Goal: Information Seeking & Learning: Learn about a topic

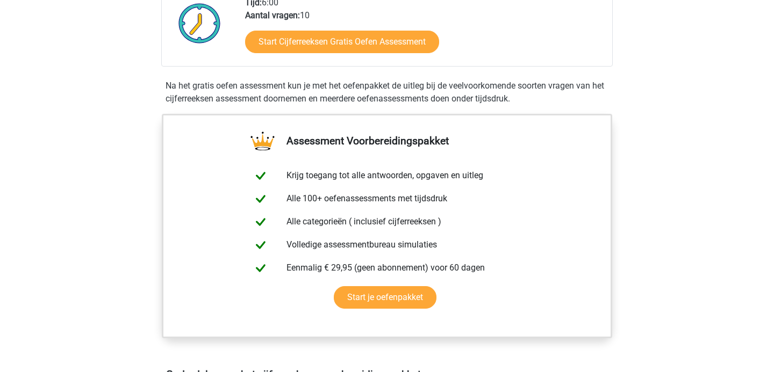
scroll to position [214, 0]
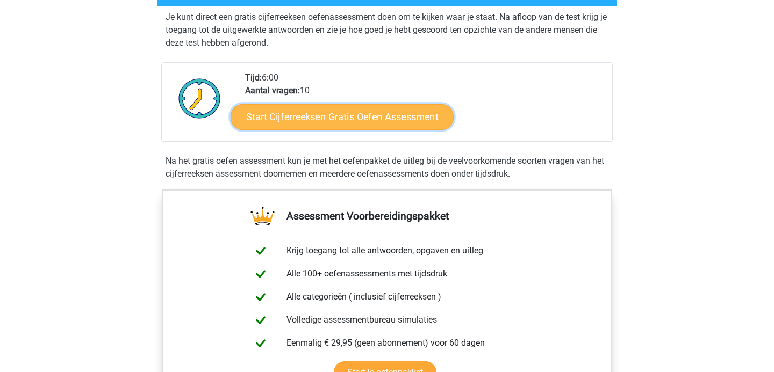
click at [318, 128] on link "Start Cijferreeksen Gratis Oefen Assessment" at bounding box center [341, 117] width 223 height 26
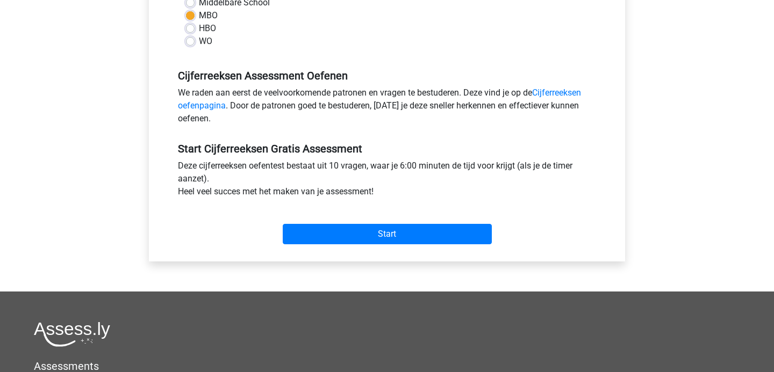
scroll to position [276, 0]
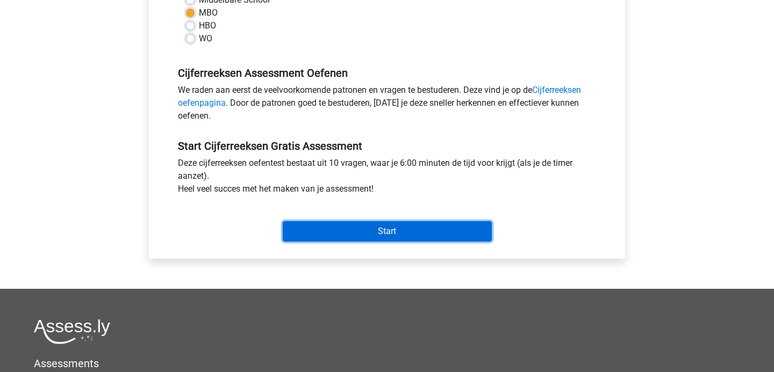
click at [341, 237] on input "Start" at bounding box center [387, 231] width 209 height 20
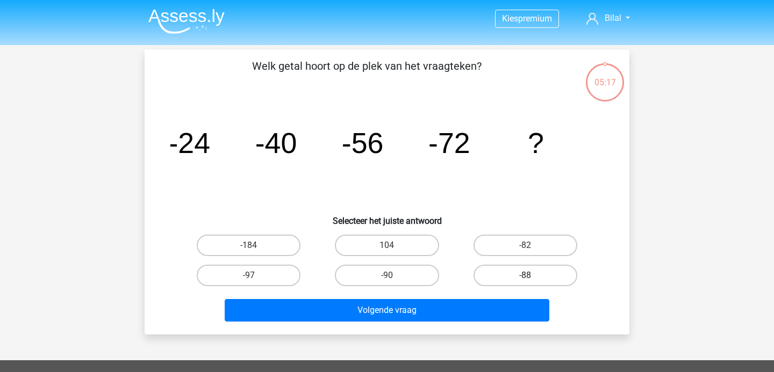
click at [522, 277] on label "-88" at bounding box center [525, 275] width 104 height 21
click at [525, 277] on input "-88" at bounding box center [528, 279] width 7 height 7
radio input "true"
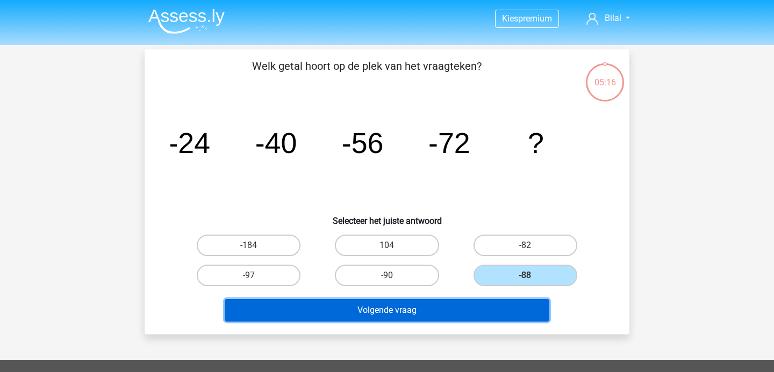
click at [439, 304] on button "Volgende vraag" at bounding box center [387, 310] width 325 height 23
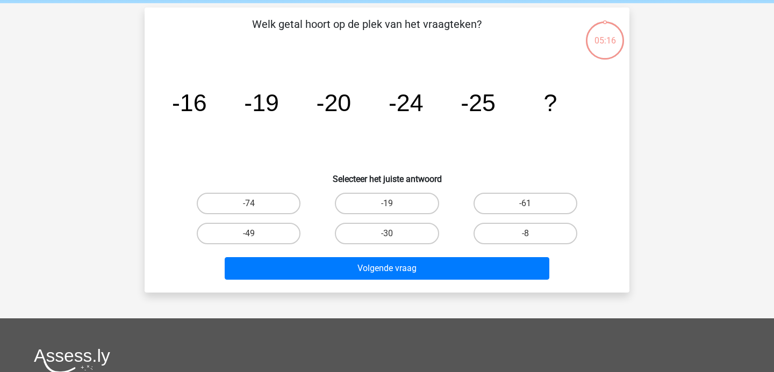
scroll to position [49, 0]
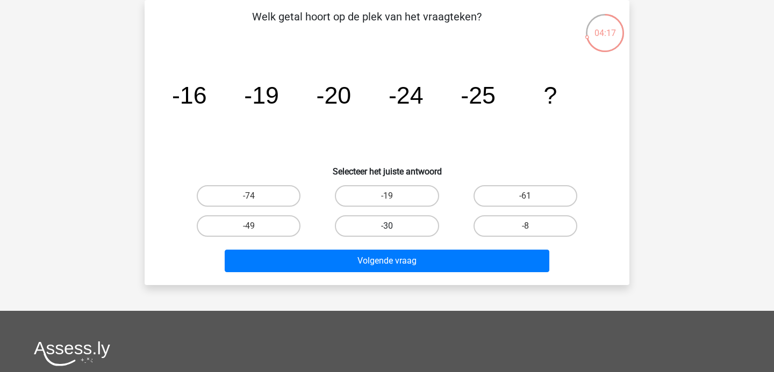
click at [380, 221] on label "-30" at bounding box center [387, 225] width 104 height 21
click at [387, 226] on input "-30" at bounding box center [390, 229] width 7 height 7
radio input "true"
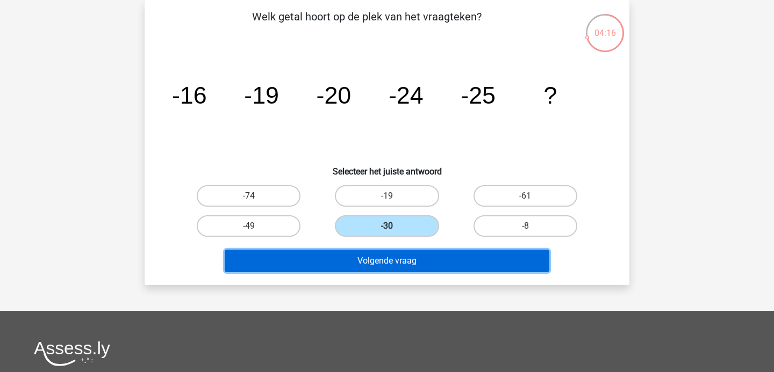
click at [373, 252] on button "Volgende vraag" at bounding box center [387, 261] width 325 height 23
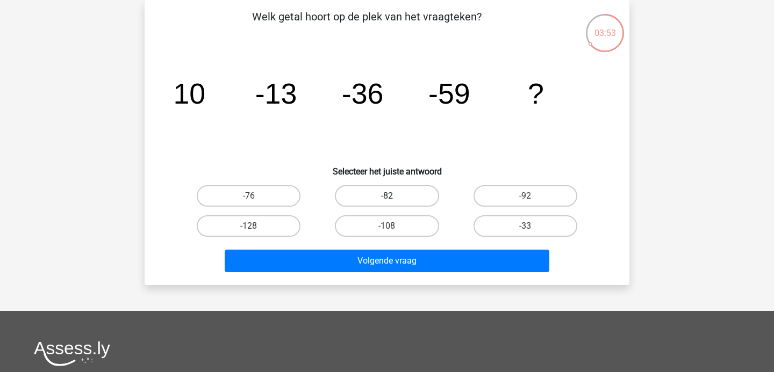
click at [404, 192] on label "-82" at bounding box center [387, 195] width 104 height 21
click at [394, 196] on input "-82" at bounding box center [390, 199] width 7 height 7
radio input "true"
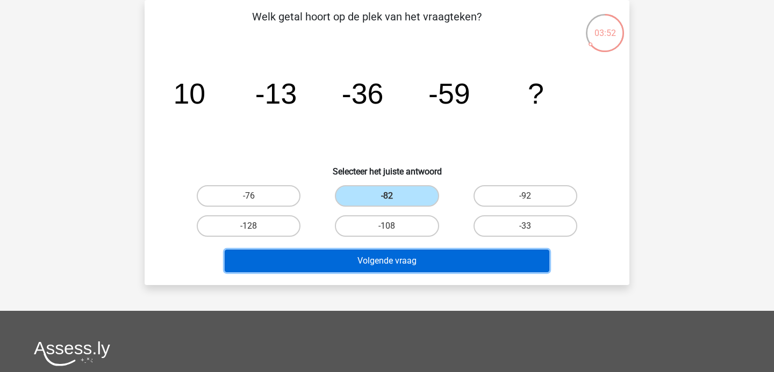
click at [393, 254] on button "Volgende vraag" at bounding box center [387, 261] width 325 height 23
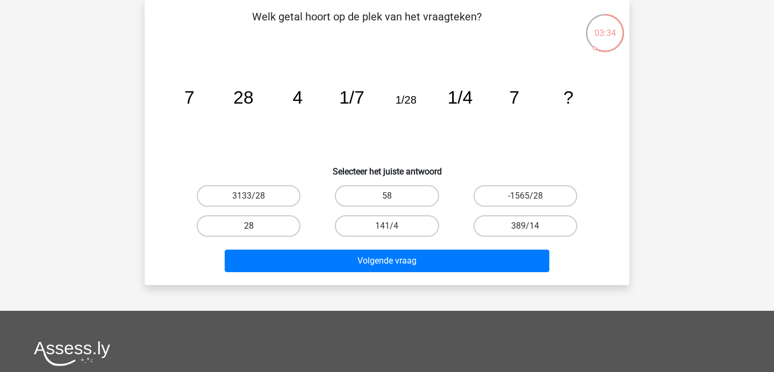
click at [248, 225] on label "28" at bounding box center [249, 225] width 104 height 21
click at [249, 226] on input "28" at bounding box center [252, 229] width 7 height 7
radio input "true"
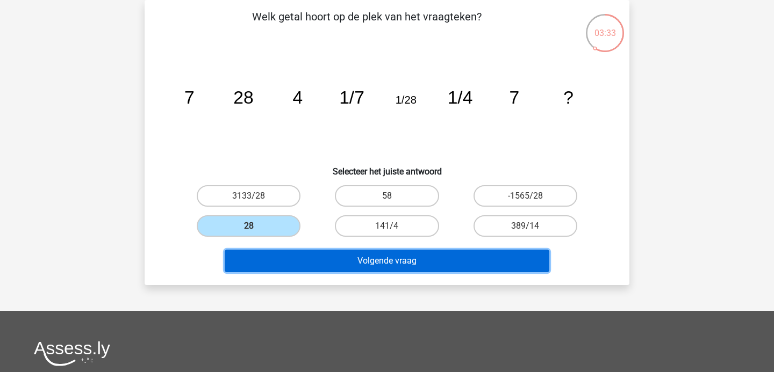
click at [322, 257] on button "Volgende vraag" at bounding box center [387, 261] width 325 height 23
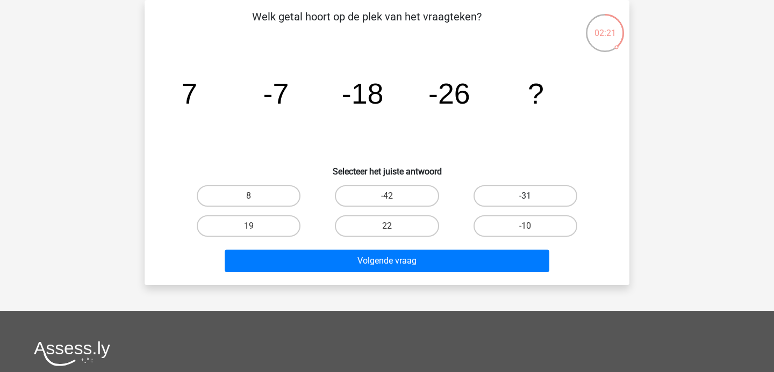
click at [504, 196] on label "-31" at bounding box center [525, 195] width 104 height 21
click at [525, 196] on input "-31" at bounding box center [528, 199] width 7 height 7
radio input "true"
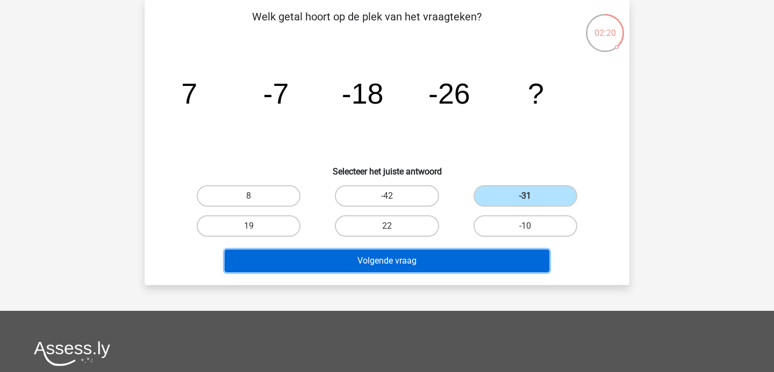
click at [435, 264] on button "Volgende vraag" at bounding box center [387, 261] width 325 height 23
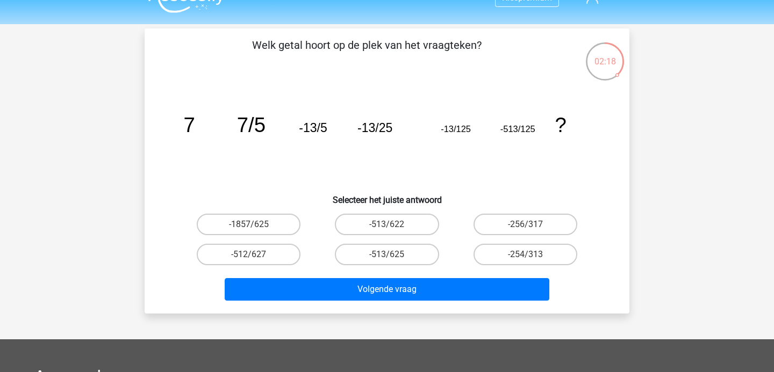
scroll to position [21, 0]
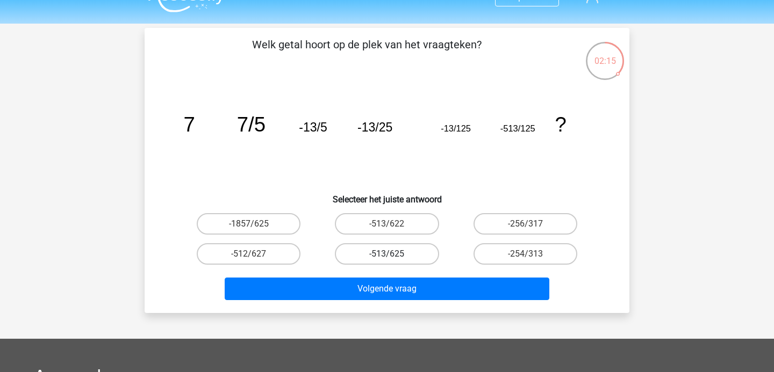
click at [375, 261] on label "-513/625" at bounding box center [387, 253] width 104 height 21
click at [387, 261] on input "-513/625" at bounding box center [390, 257] width 7 height 7
radio input "true"
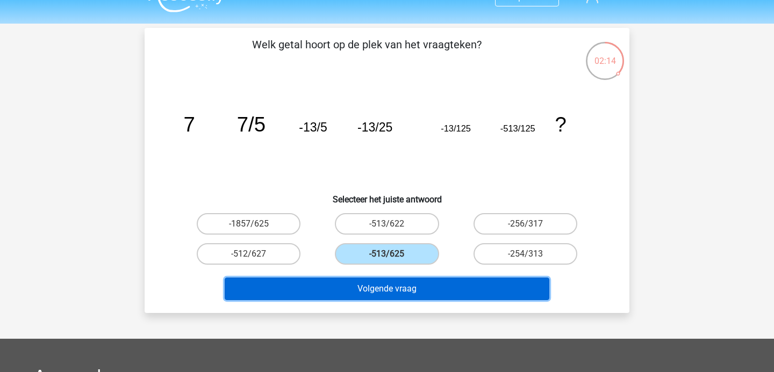
click at [393, 281] on button "Volgende vraag" at bounding box center [387, 289] width 325 height 23
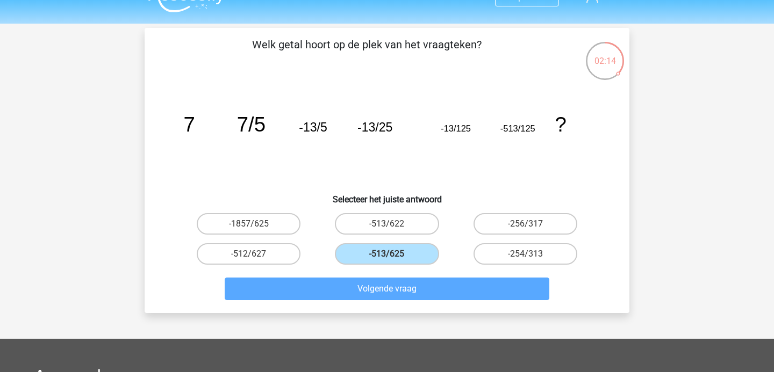
scroll to position [49, 0]
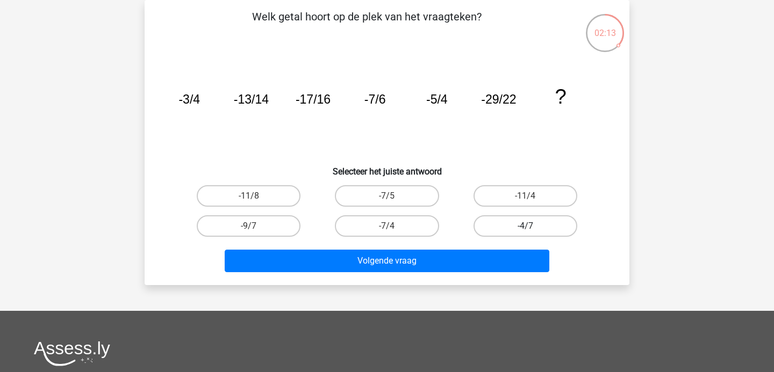
click at [517, 225] on label "-4/7" at bounding box center [525, 225] width 104 height 21
click at [525, 226] on input "-4/7" at bounding box center [528, 229] width 7 height 7
radio input "true"
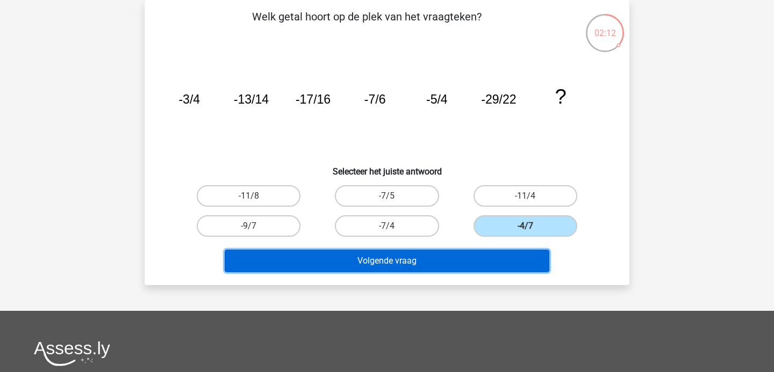
click at [450, 250] on button "Volgende vraag" at bounding box center [387, 261] width 325 height 23
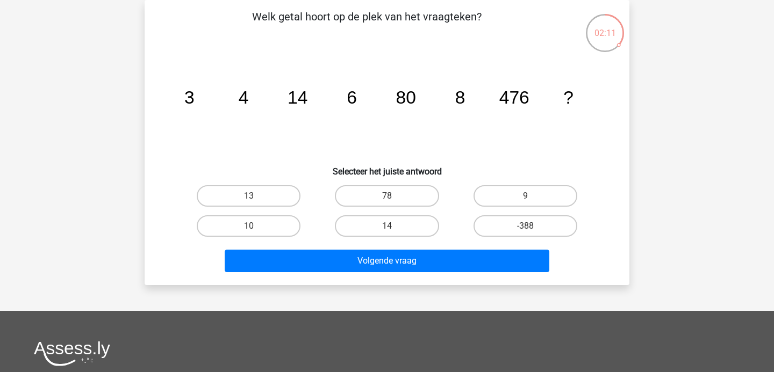
scroll to position [0, 0]
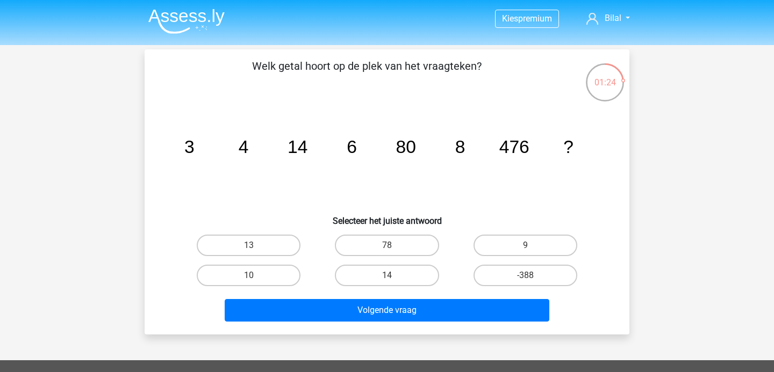
click at [387, 247] on input "78" at bounding box center [390, 248] width 7 height 7
radio input "true"
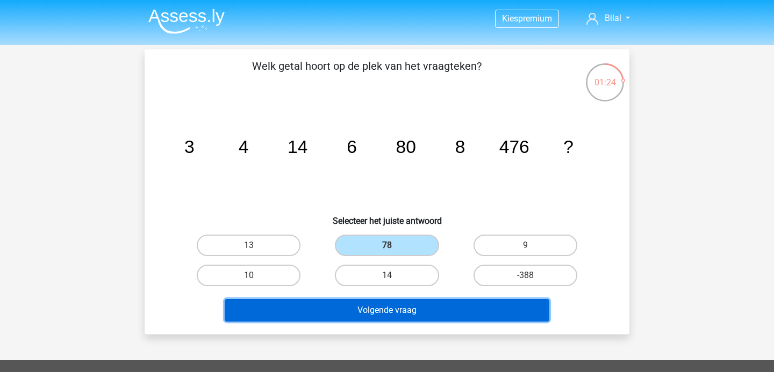
click at [395, 304] on button "Volgende vraag" at bounding box center [387, 310] width 325 height 23
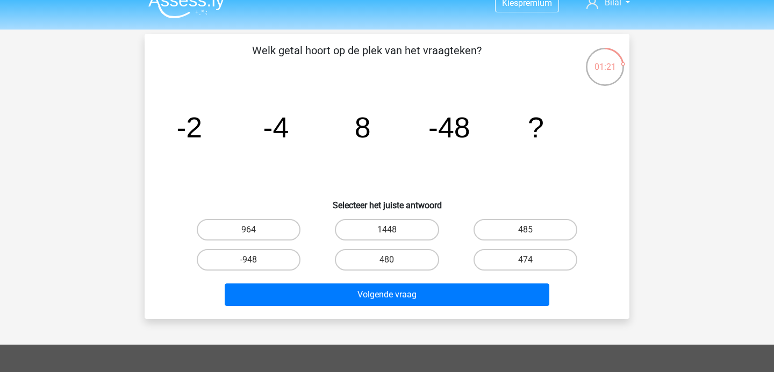
scroll to position [8, 0]
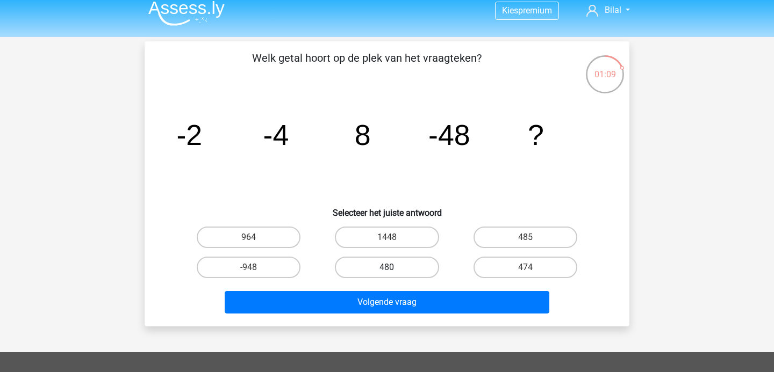
click at [406, 268] on label "480" at bounding box center [387, 267] width 104 height 21
click at [394, 268] on input "480" at bounding box center [390, 271] width 7 height 7
radio input "true"
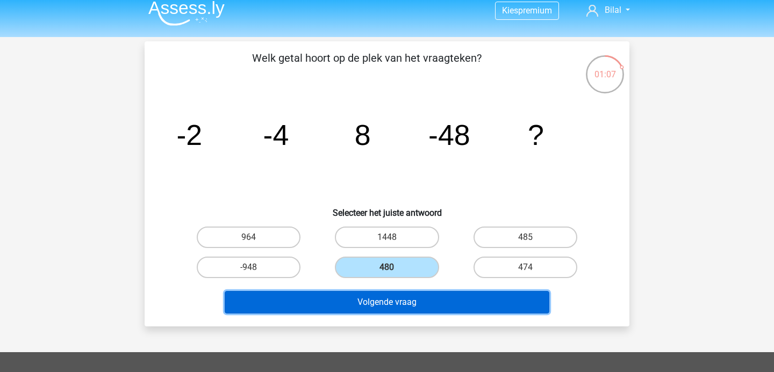
click at [416, 305] on button "Volgende vraag" at bounding box center [387, 302] width 325 height 23
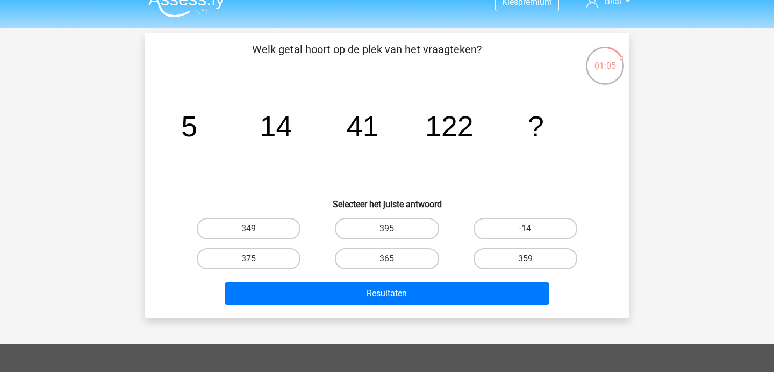
scroll to position [0, 0]
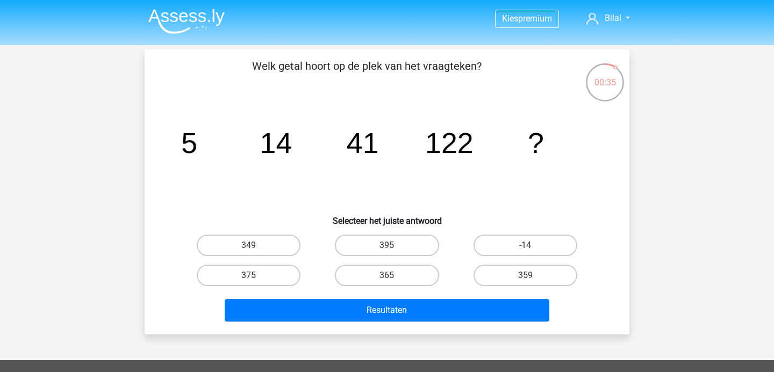
click at [273, 274] on label "375" at bounding box center [249, 275] width 104 height 21
click at [256, 276] on input "375" at bounding box center [252, 279] width 7 height 7
radio input "true"
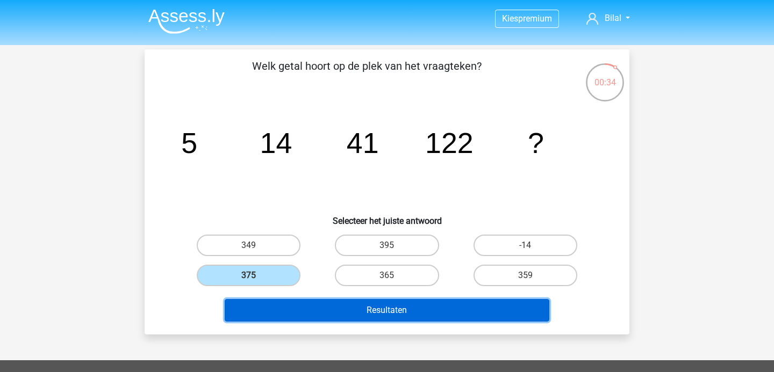
click at [409, 309] on button "Resultaten" at bounding box center [387, 310] width 325 height 23
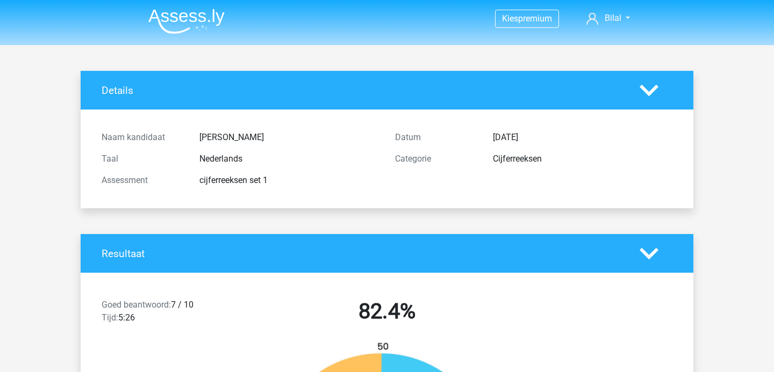
scroll to position [197, 0]
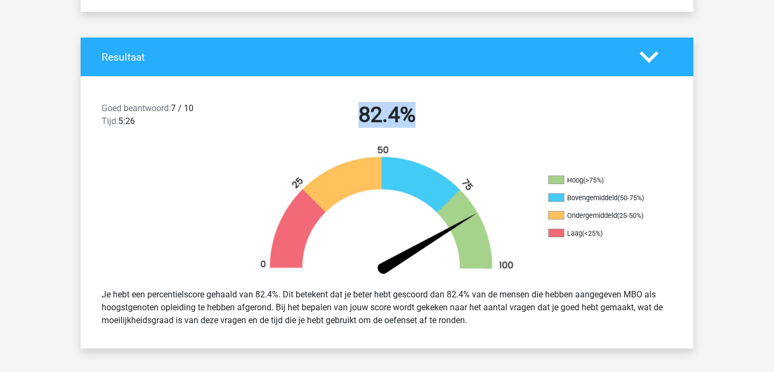
drag, startPoint x: 358, startPoint y: 113, endPoint x: 454, endPoint y: 113, distance: 96.2
click at [453, 113] on h2 "82.4%" at bounding box center [386, 115] width 277 height 26
click at [454, 113] on h2 "82.4%" at bounding box center [386, 115] width 277 height 26
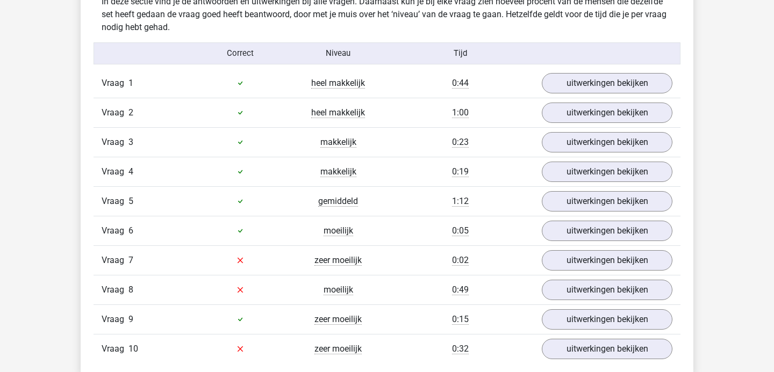
scroll to position [934, 0]
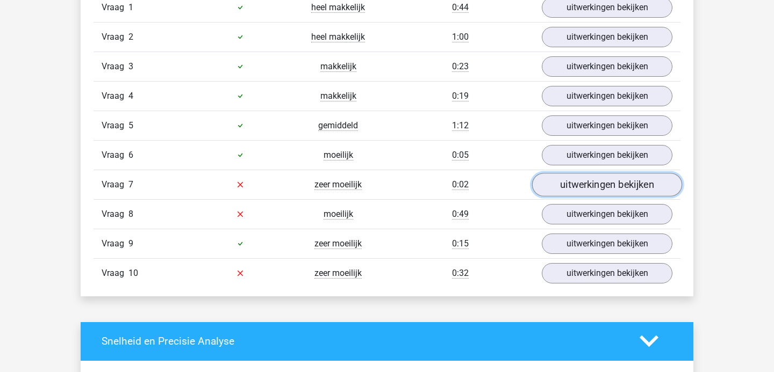
click at [585, 190] on link "uitwerkingen bekijken" at bounding box center [607, 185] width 150 height 24
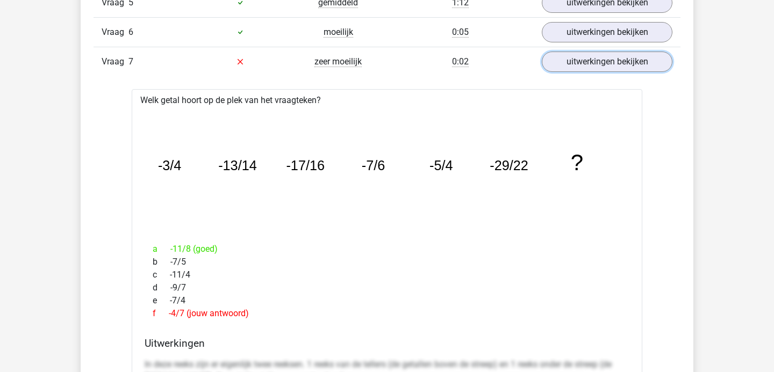
scroll to position [1056, 0]
click at [591, 64] on link "uitwerkingen bekijken" at bounding box center [607, 63] width 150 height 24
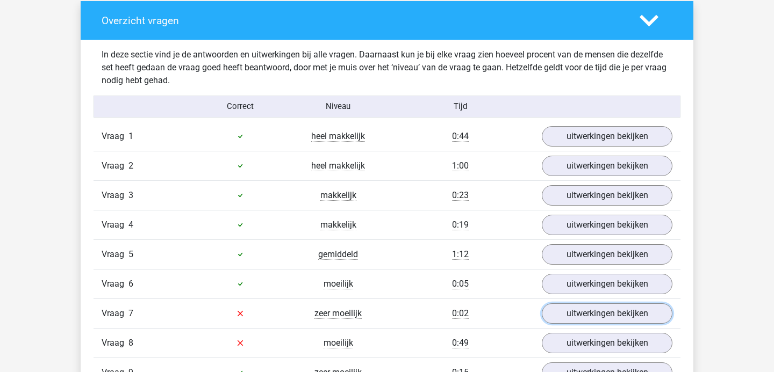
scroll to position [806, 0]
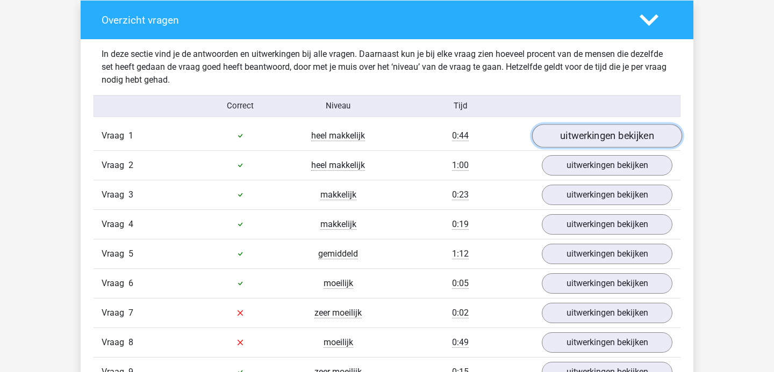
click at [597, 138] on link "uitwerkingen bekijken" at bounding box center [607, 136] width 150 height 24
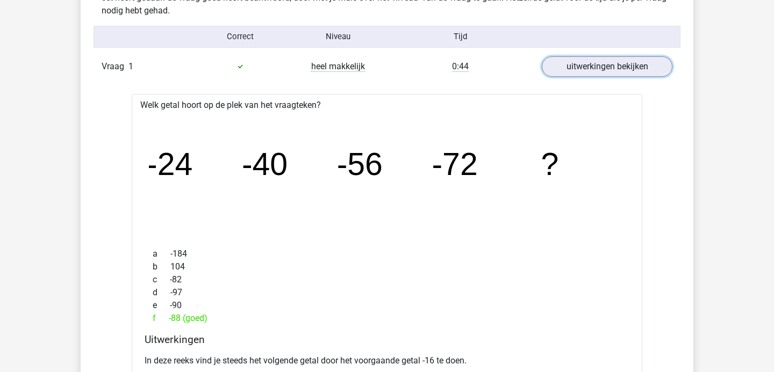
scroll to position [838, 0]
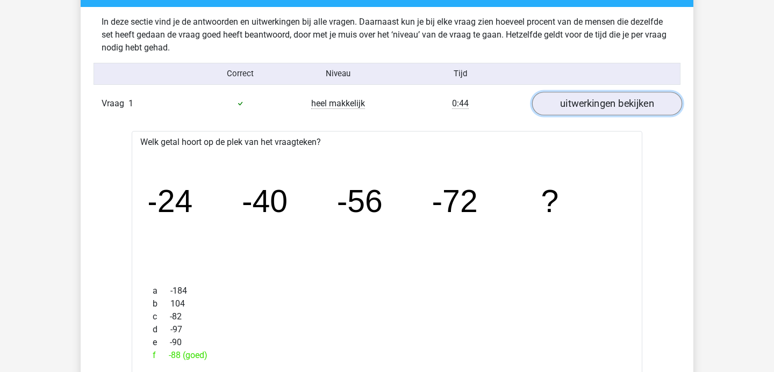
click at [591, 108] on link "uitwerkingen bekijken" at bounding box center [607, 104] width 150 height 24
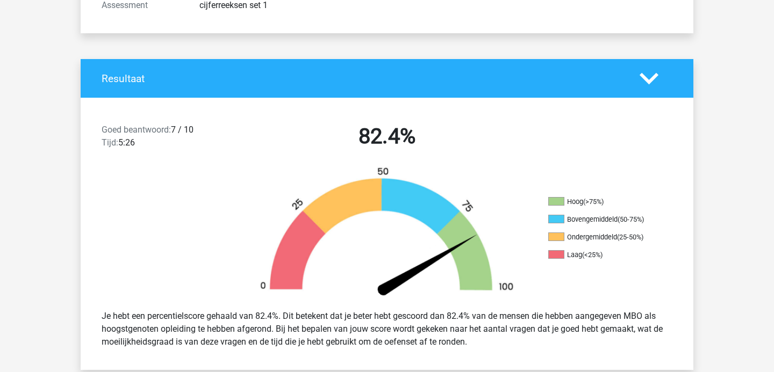
scroll to position [0, 0]
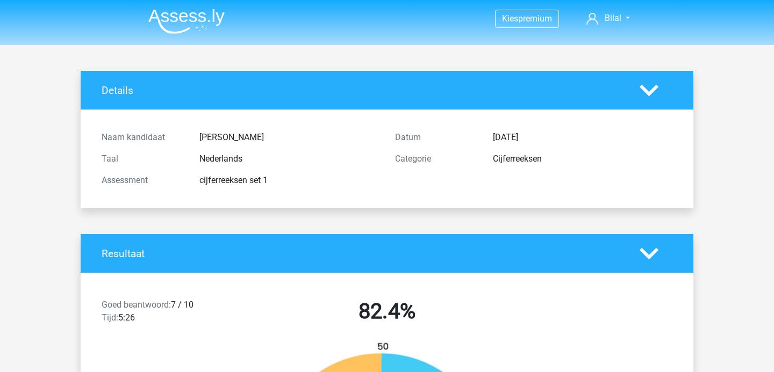
click at [176, 17] on img at bounding box center [186, 21] width 76 height 25
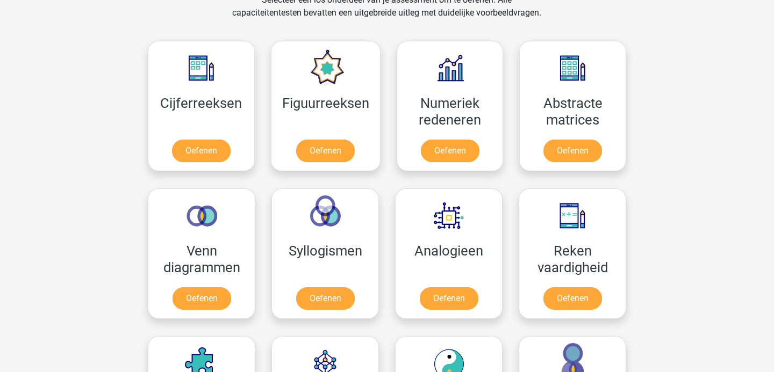
scroll to position [466, 0]
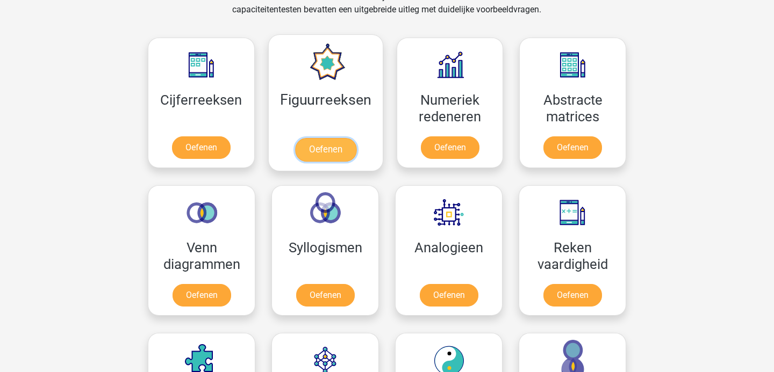
click at [334, 142] on link "Oefenen" at bounding box center [324, 150] width 61 height 24
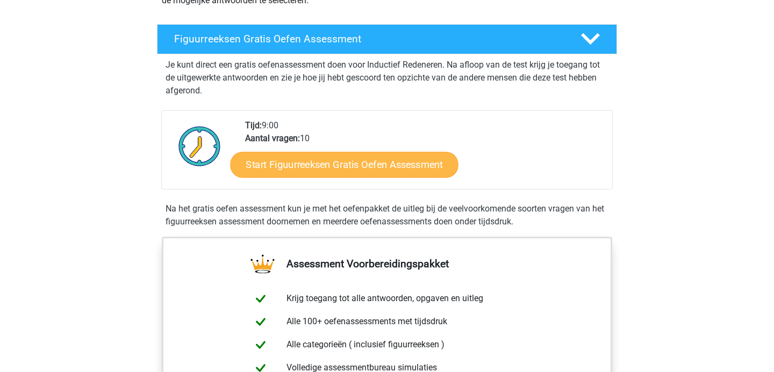
scroll to position [148, 0]
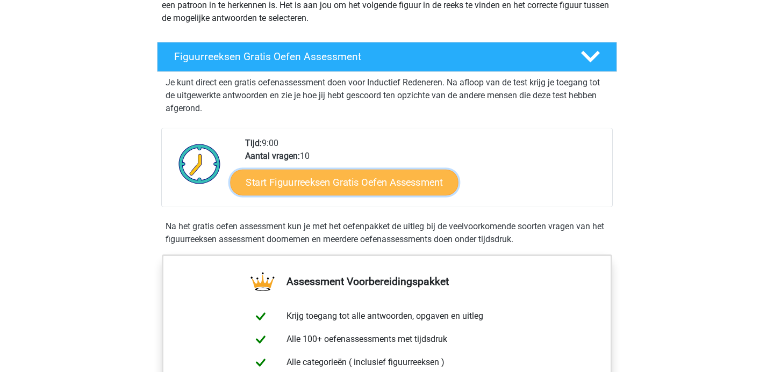
click at [329, 182] on link "Start Figuurreeksen Gratis Oefen Assessment" at bounding box center [344, 182] width 228 height 26
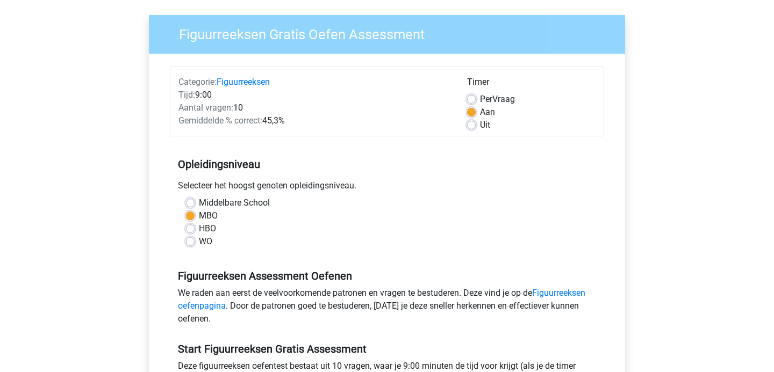
scroll to position [246, 0]
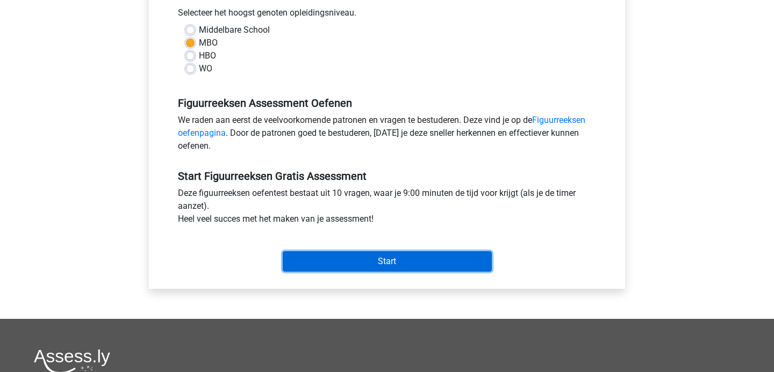
click at [379, 259] on input "Start" at bounding box center [387, 261] width 209 height 20
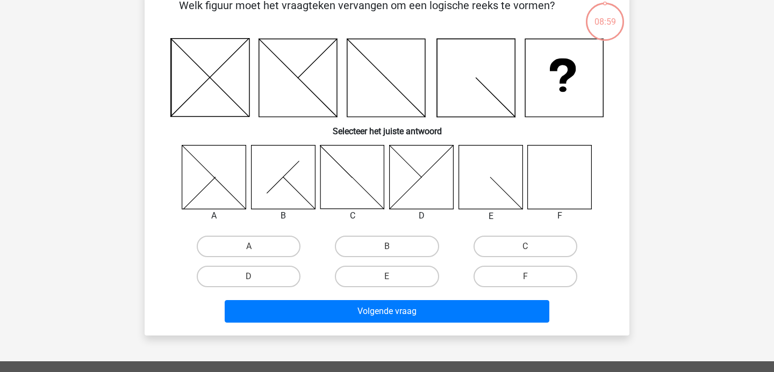
scroll to position [62, 0]
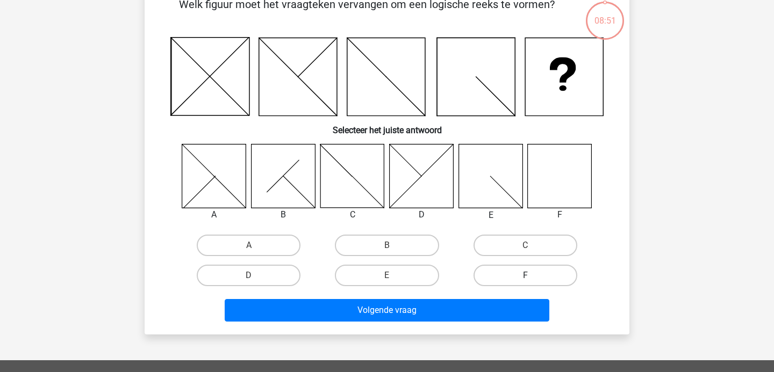
click at [524, 282] on label "F" at bounding box center [525, 275] width 104 height 21
click at [525, 282] on input "F" at bounding box center [528, 279] width 7 height 7
radio input "true"
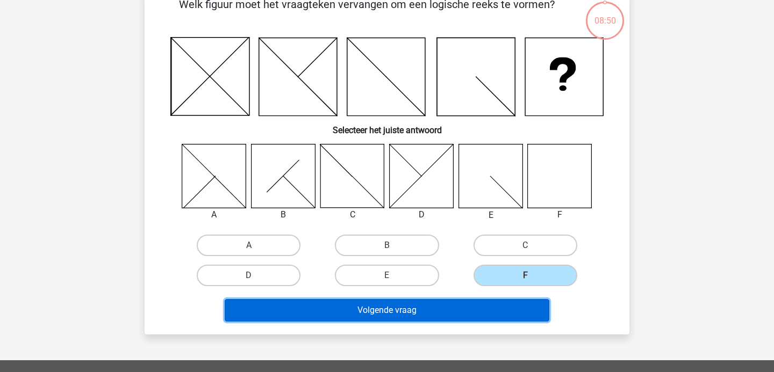
click at [407, 310] on button "Volgende vraag" at bounding box center [387, 310] width 325 height 23
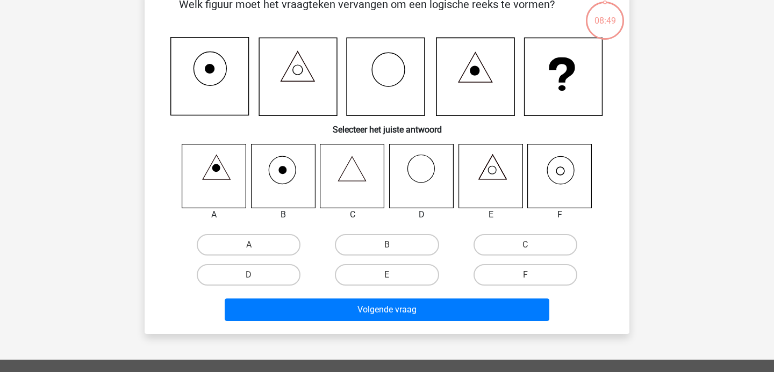
scroll to position [49, 0]
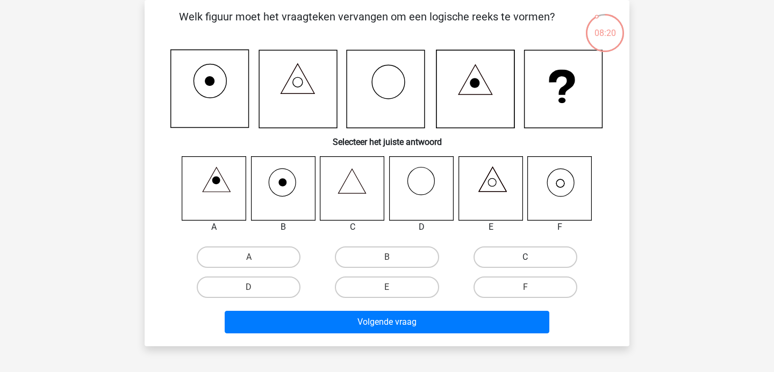
click at [501, 261] on label "C" at bounding box center [525, 257] width 104 height 21
click at [525, 261] on input "C" at bounding box center [528, 260] width 7 height 7
radio input "true"
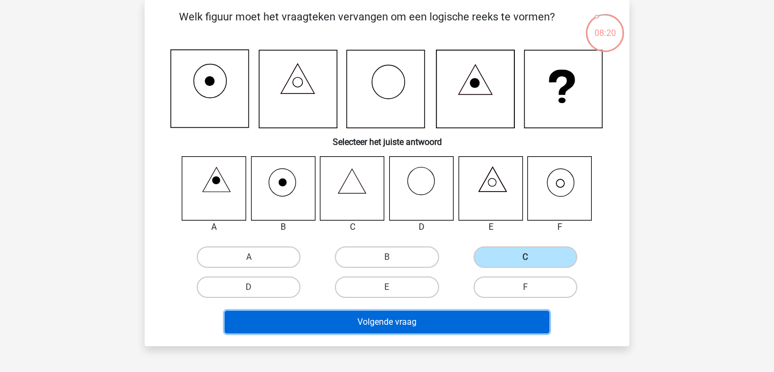
click at [374, 325] on button "Volgende vraag" at bounding box center [387, 322] width 325 height 23
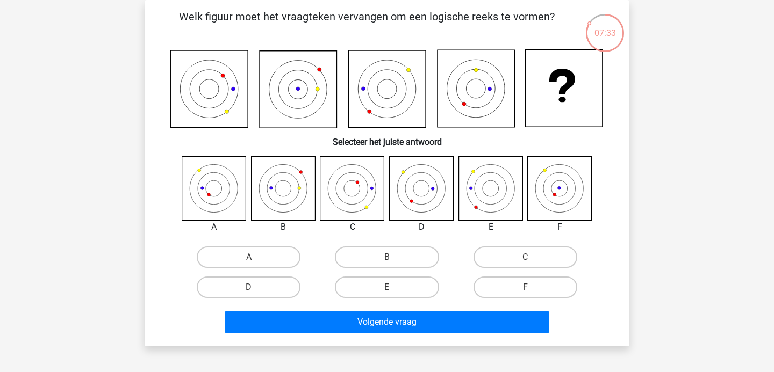
click at [251, 258] on input "A" at bounding box center [252, 260] width 7 height 7
radio input "true"
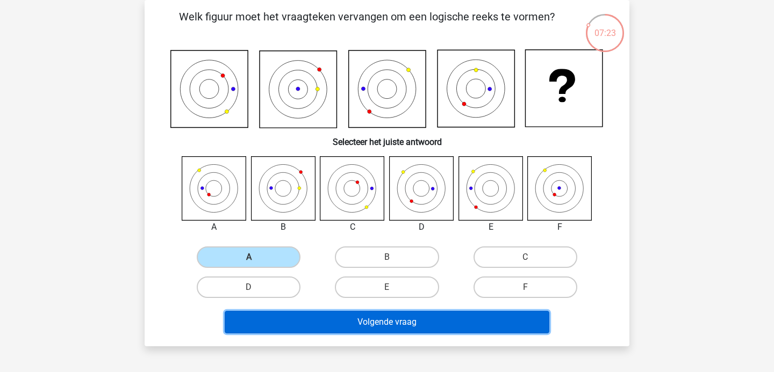
click at [366, 330] on button "Volgende vraag" at bounding box center [387, 322] width 325 height 23
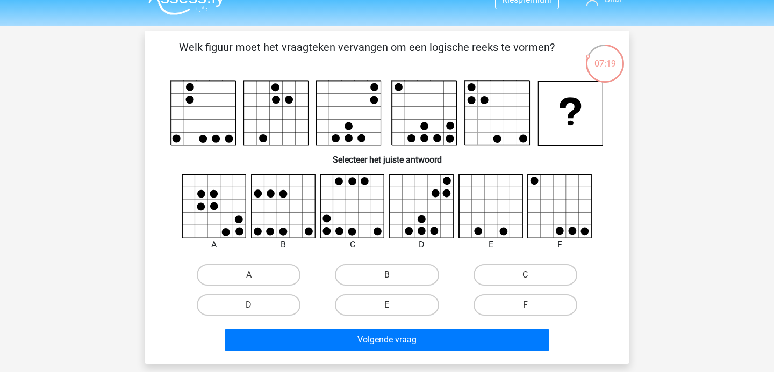
scroll to position [18, 0]
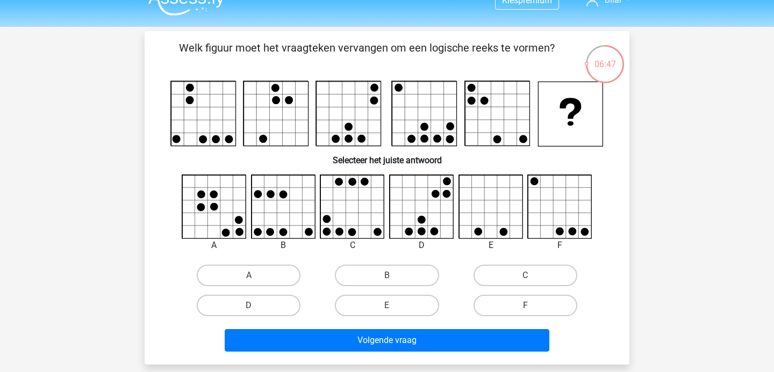
click at [531, 306] on input "F" at bounding box center [528, 309] width 7 height 7
radio input "true"
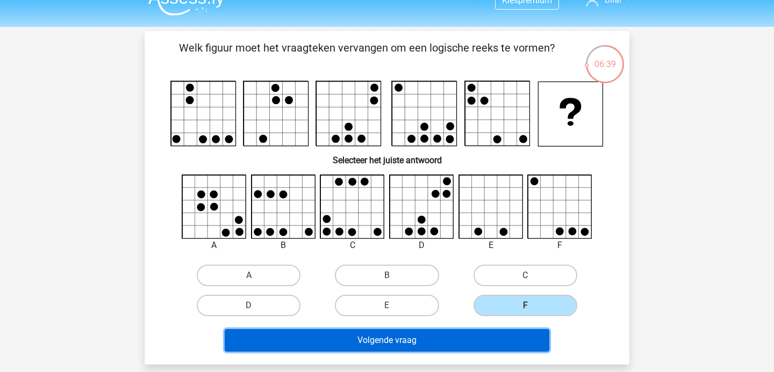
click at [404, 339] on button "Volgende vraag" at bounding box center [387, 340] width 325 height 23
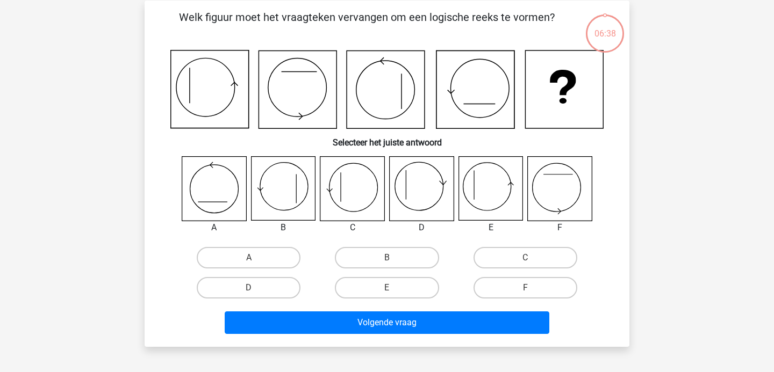
scroll to position [49, 0]
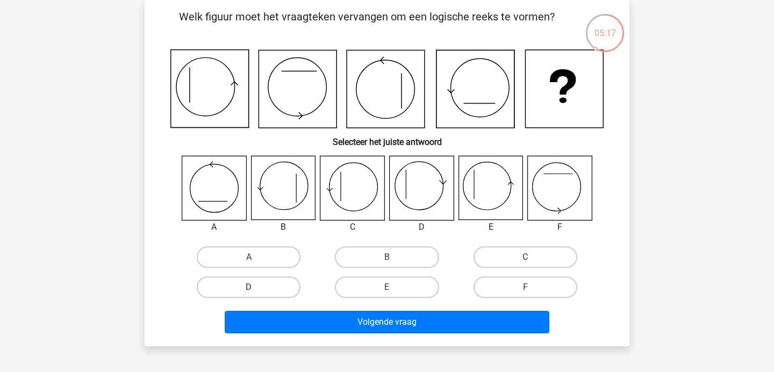
click at [266, 291] on label "D" at bounding box center [249, 287] width 104 height 21
click at [256, 291] on input "D" at bounding box center [252, 290] width 7 height 7
radio input "true"
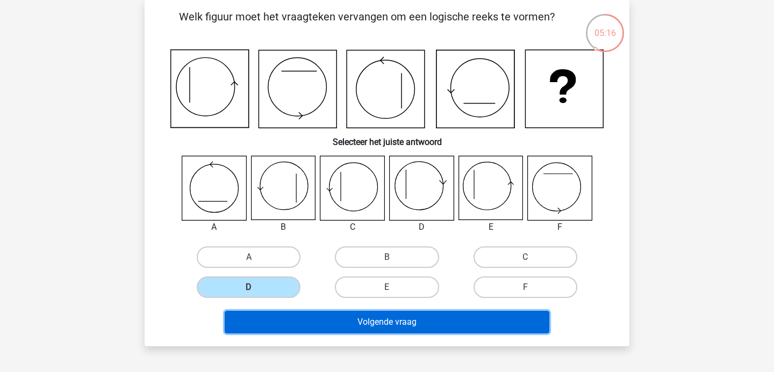
click at [358, 314] on button "Volgende vraag" at bounding box center [387, 322] width 325 height 23
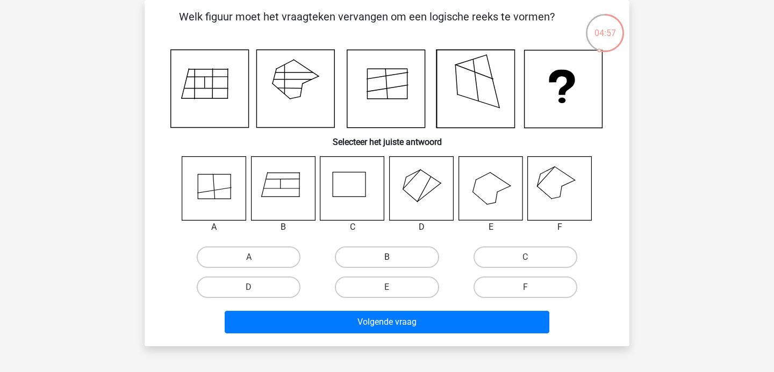
click at [396, 248] on label "B" at bounding box center [387, 257] width 104 height 21
click at [394, 257] on input "B" at bounding box center [390, 260] width 7 height 7
radio input "true"
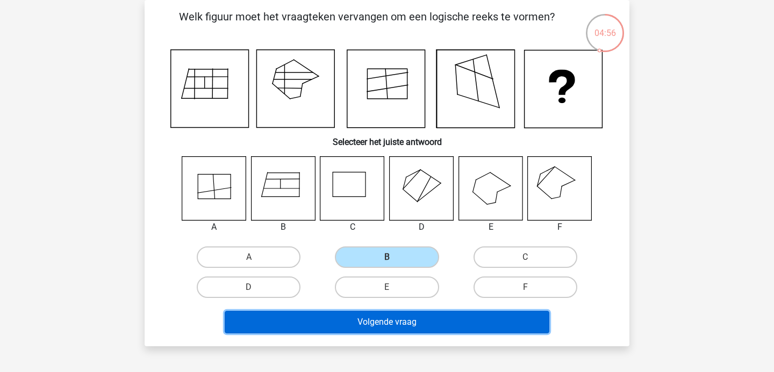
click at [409, 320] on button "Volgende vraag" at bounding box center [387, 322] width 325 height 23
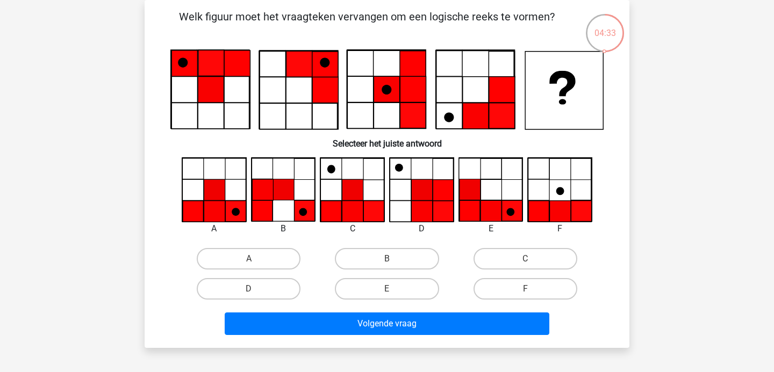
click at [387, 289] on input "E" at bounding box center [390, 292] width 7 height 7
radio input "true"
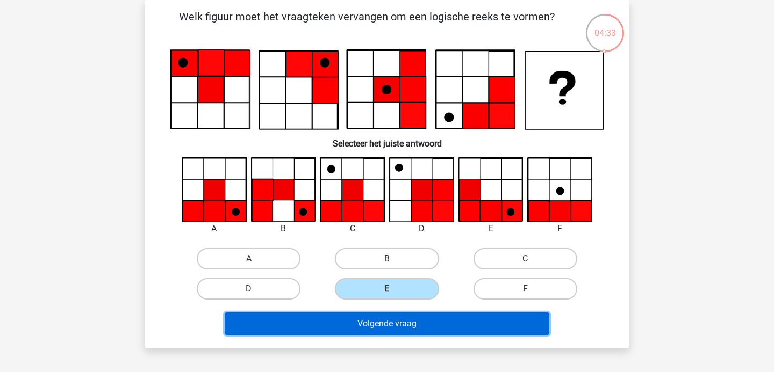
click at [411, 322] on button "Volgende vraag" at bounding box center [387, 324] width 325 height 23
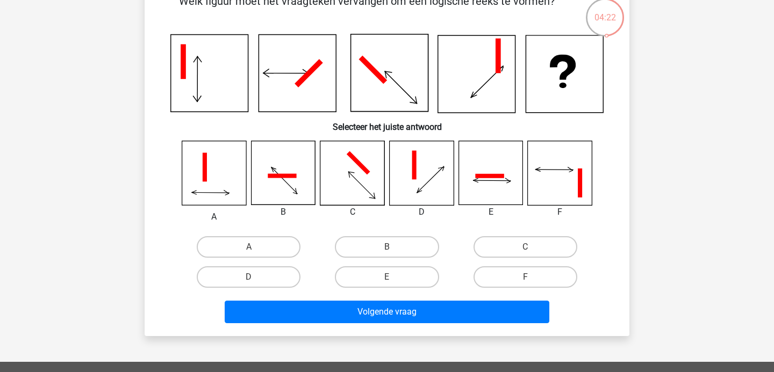
scroll to position [68, 0]
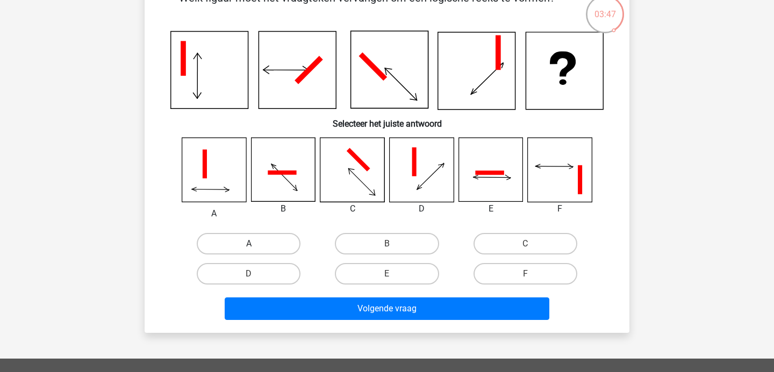
click at [230, 245] on label "A" at bounding box center [249, 243] width 104 height 21
click at [249, 245] on input "A" at bounding box center [252, 247] width 7 height 7
radio input "true"
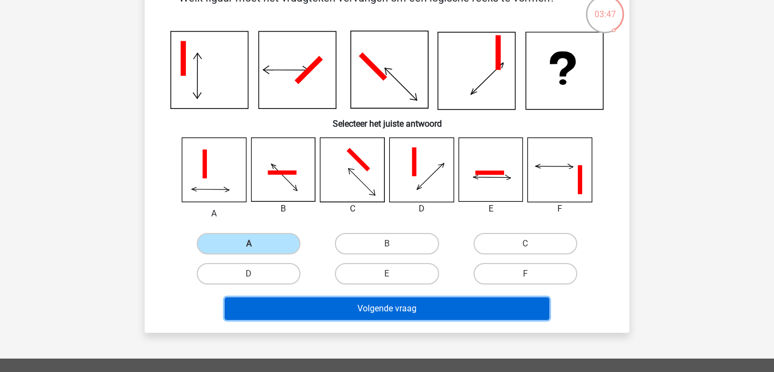
click at [388, 306] on button "Volgende vraag" at bounding box center [387, 309] width 325 height 23
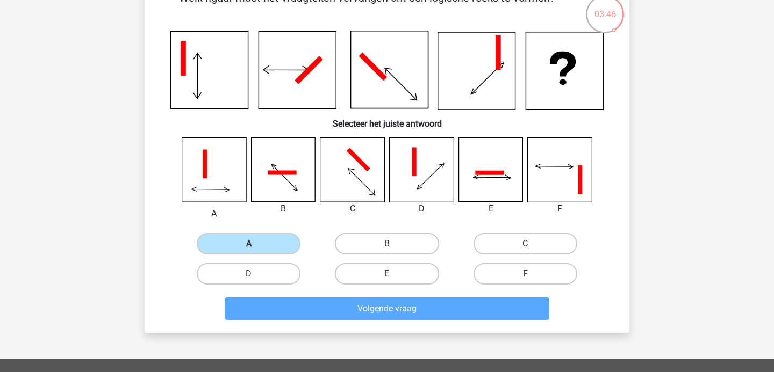
scroll to position [49, 0]
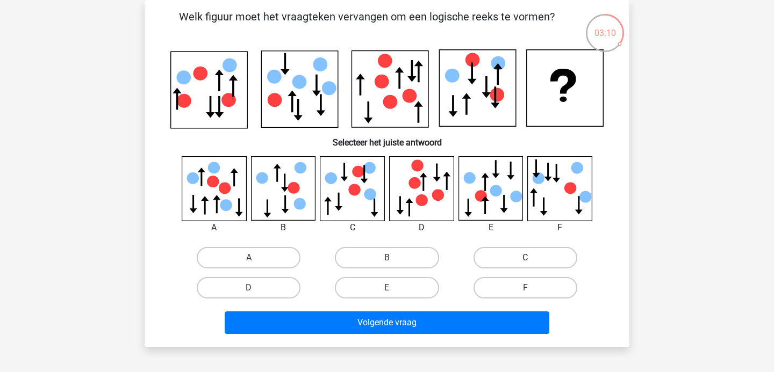
click at [497, 255] on label "C" at bounding box center [525, 257] width 104 height 21
click at [525, 258] on input "C" at bounding box center [528, 261] width 7 height 7
radio input "true"
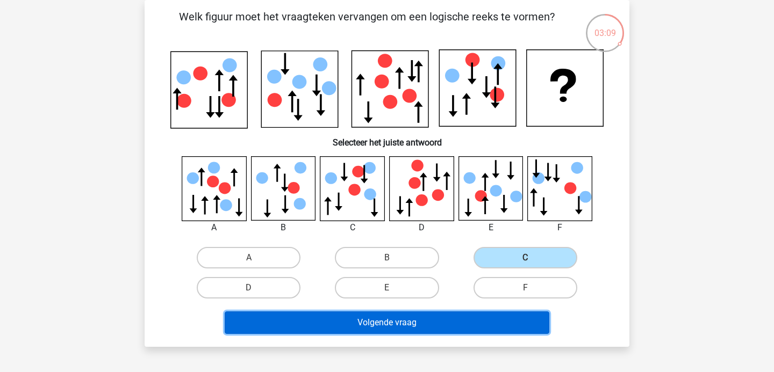
click at [413, 316] on button "Volgende vraag" at bounding box center [387, 323] width 325 height 23
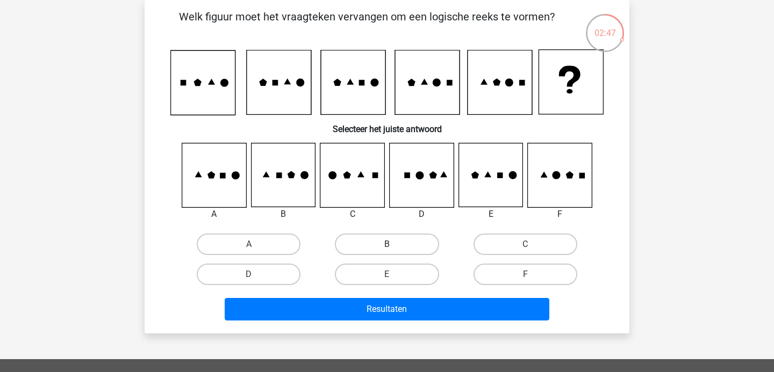
click at [405, 249] on label "B" at bounding box center [387, 244] width 104 height 21
click at [394, 249] on input "B" at bounding box center [390, 247] width 7 height 7
radio input "true"
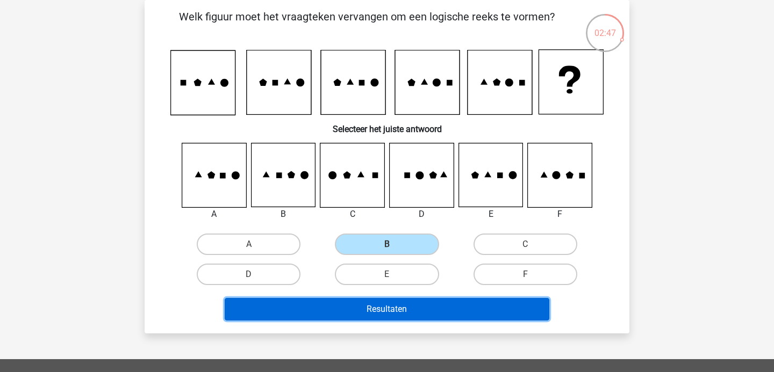
click at [403, 310] on button "Resultaten" at bounding box center [387, 309] width 325 height 23
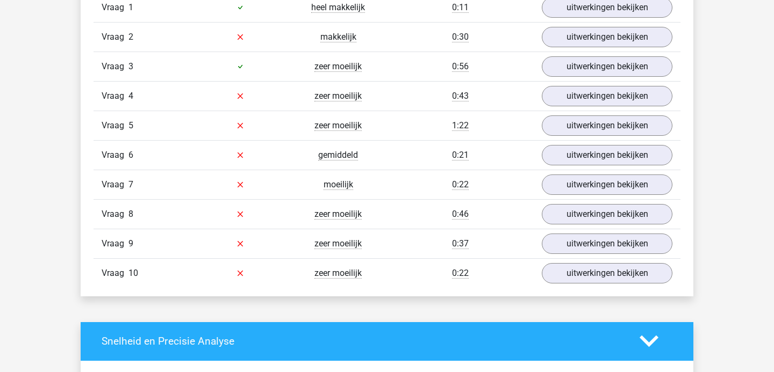
scroll to position [863, 0]
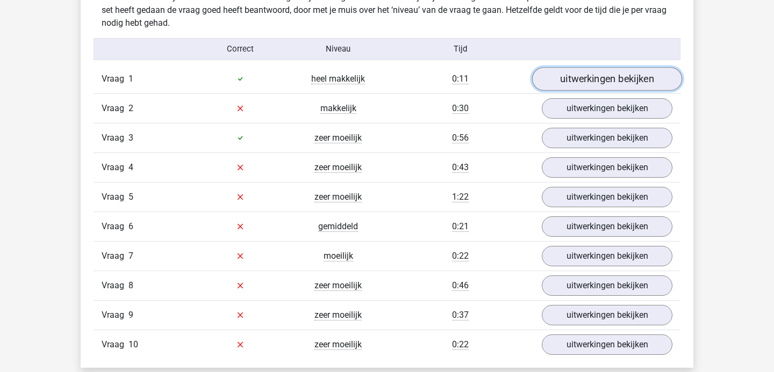
click at [579, 81] on link "uitwerkingen bekijken" at bounding box center [607, 79] width 150 height 24
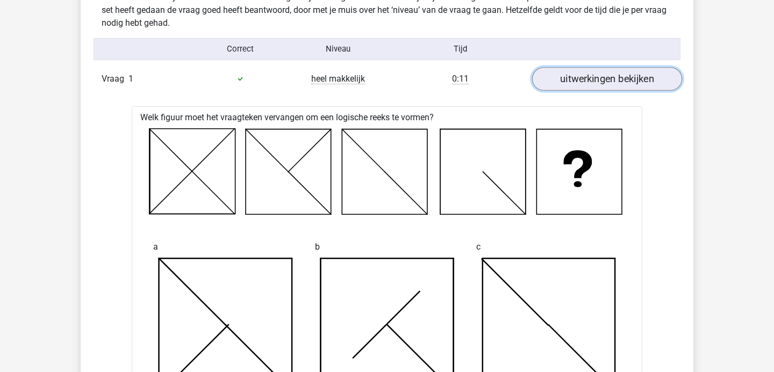
click at [550, 82] on link "uitwerkingen bekijken" at bounding box center [607, 79] width 150 height 24
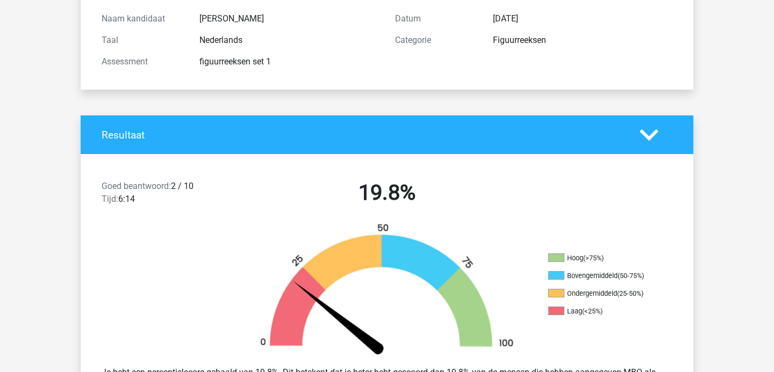
scroll to position [0, 0]
